Goal: Transaction & Acquisition: Purchase product/service

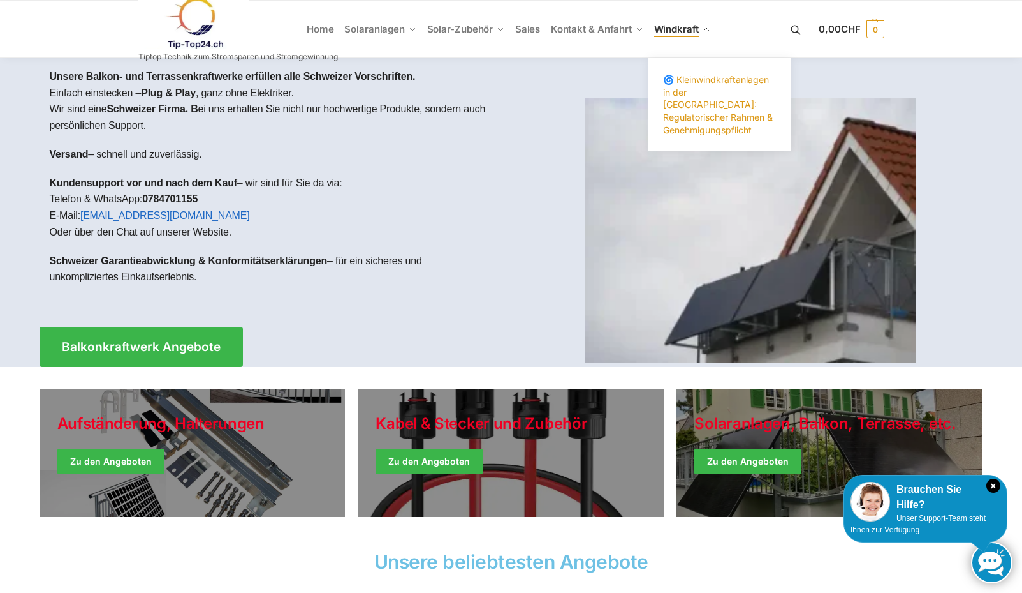
click at [680, 116] on span "🌀 Kleinwindkraftanlagen in der [GEOGRAPHIC_DATA]: Regulatorischer Rahmen & Gene…" at bounding box center [718, 104] width 110 height 61
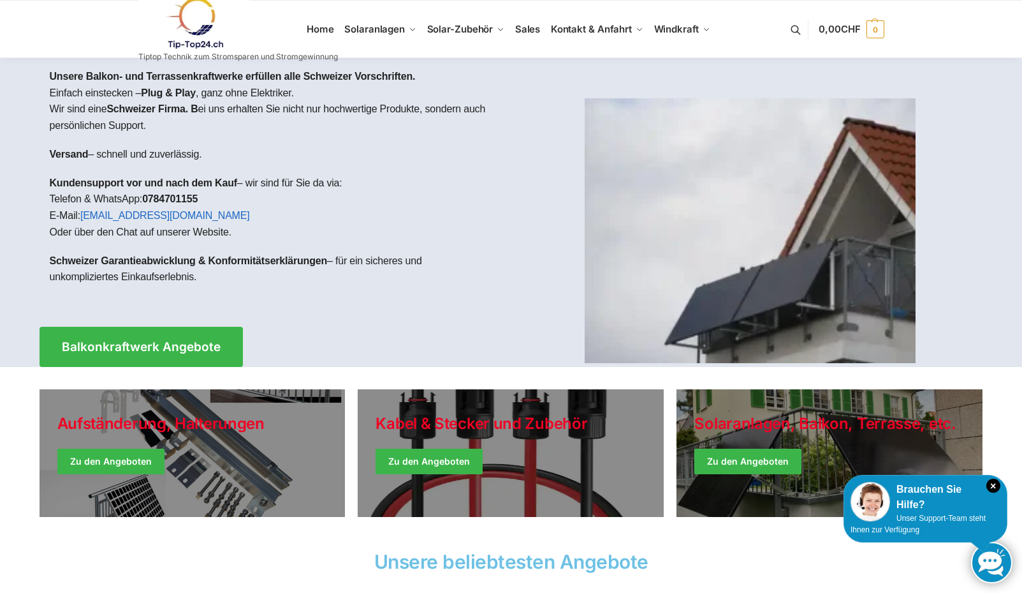
drag, startPoint x: 176, startPoint y: 86, endPoint x: 181, endPoint y: 97, distance: 12.0
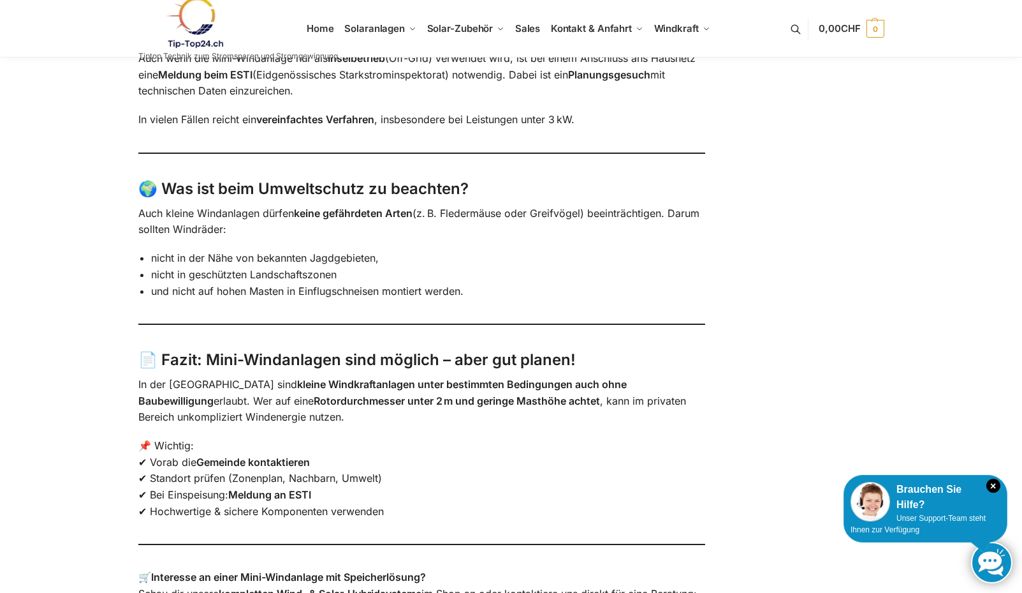
scroll to position [987, 0]
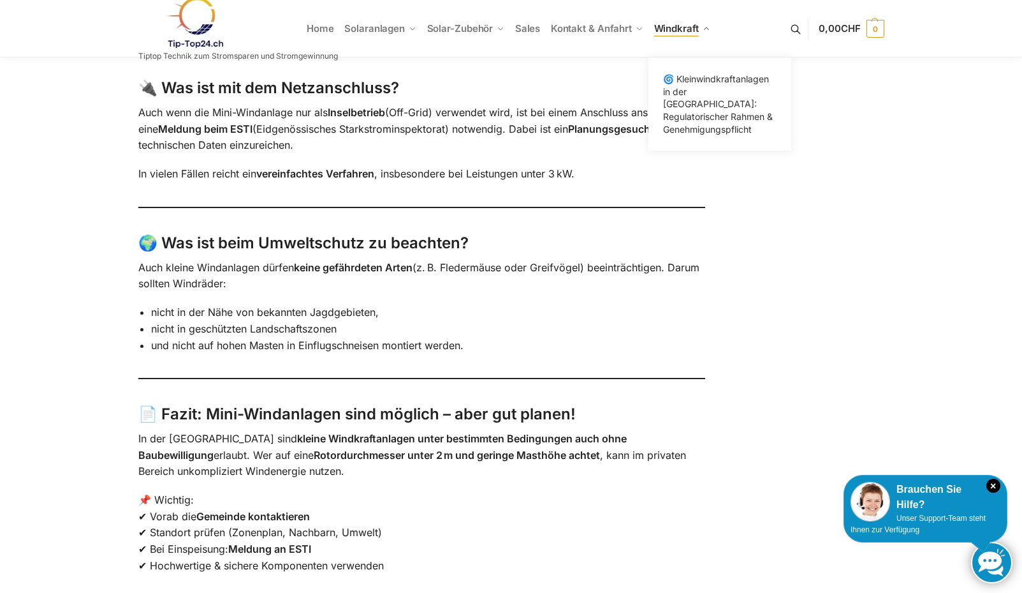
click at [683, 27] on span "Windkraft" at bounding box center [676, 28] width 45 height 12
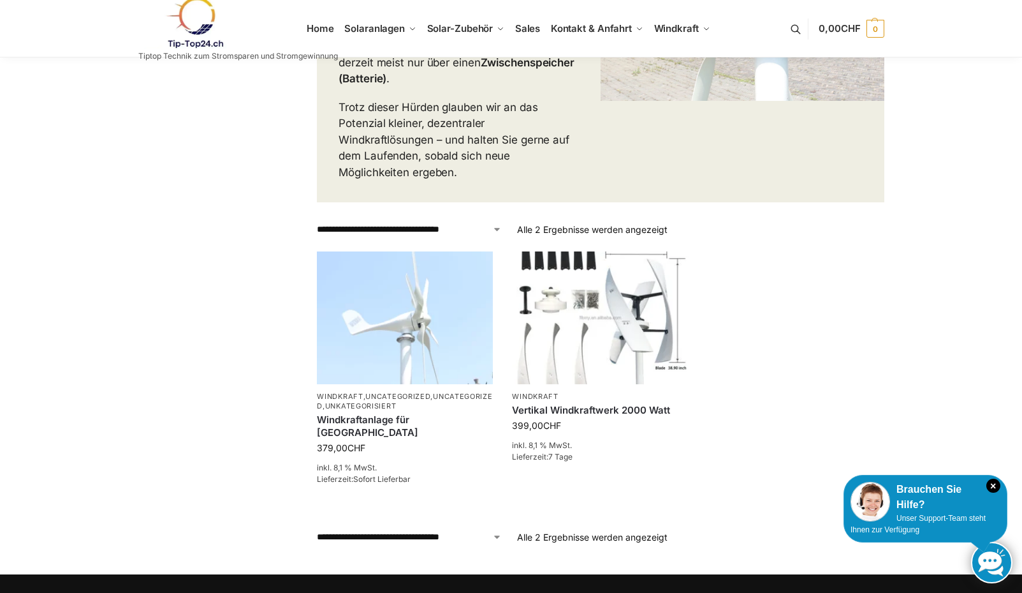
scroll to position [446, 0]
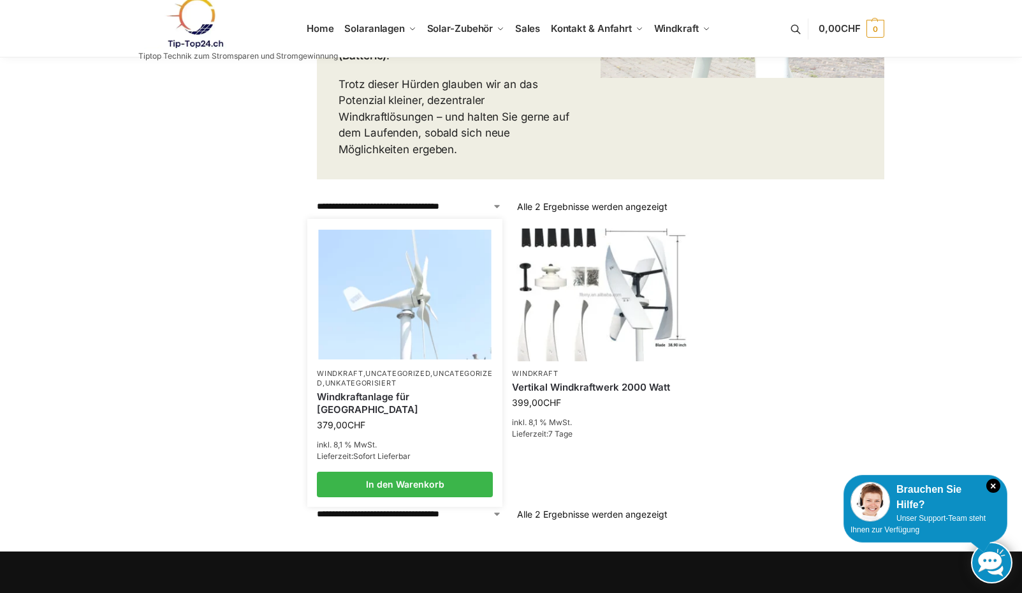
click at [408, 290] on img at bounding box center [405, 294] width 173 height 129
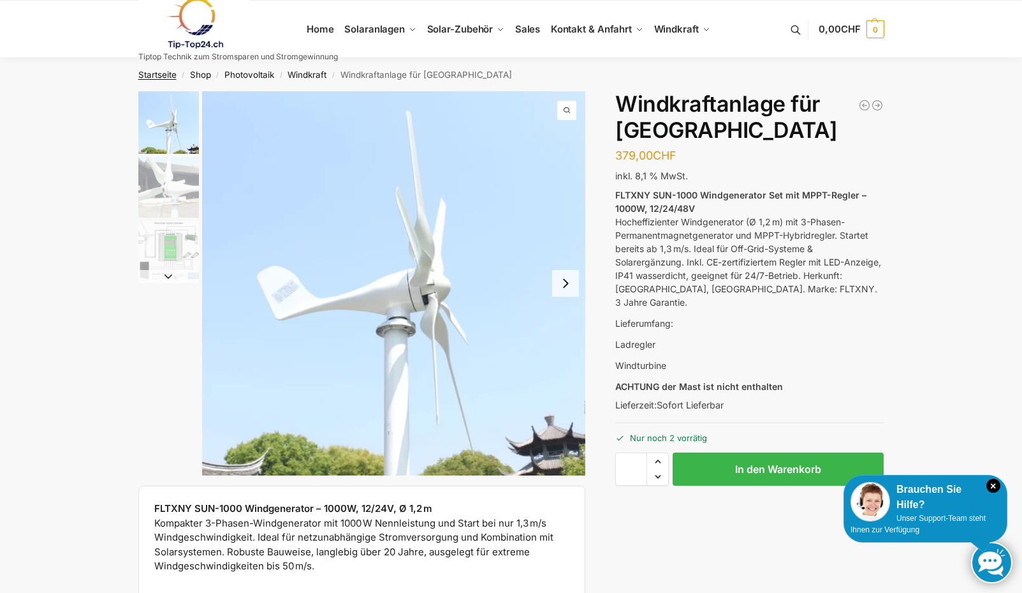
drag, startPoint x: 159, startPoint y: 66, endPoint x: 176, endPoint y: 73, distance: 18.3
